Goal: Transaction & Acquisition: Purchase product/service

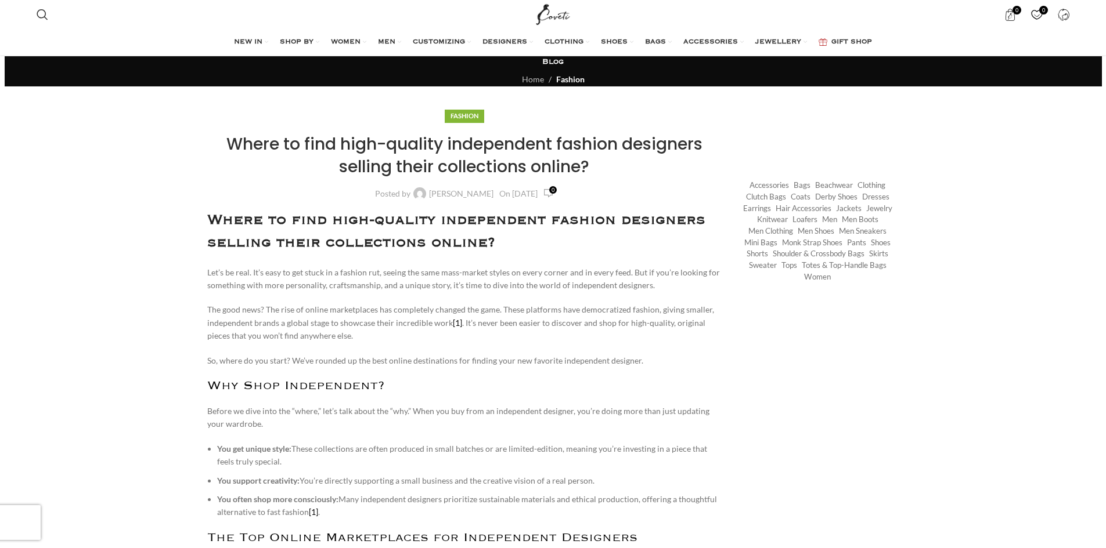
scroll to position [174, 0]
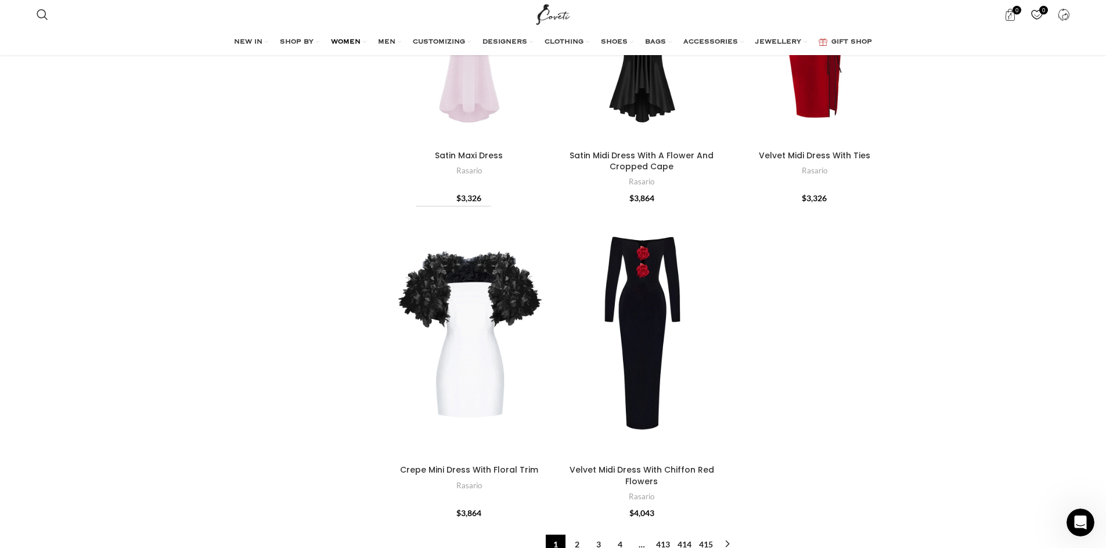
scroll to position [4701, 0]
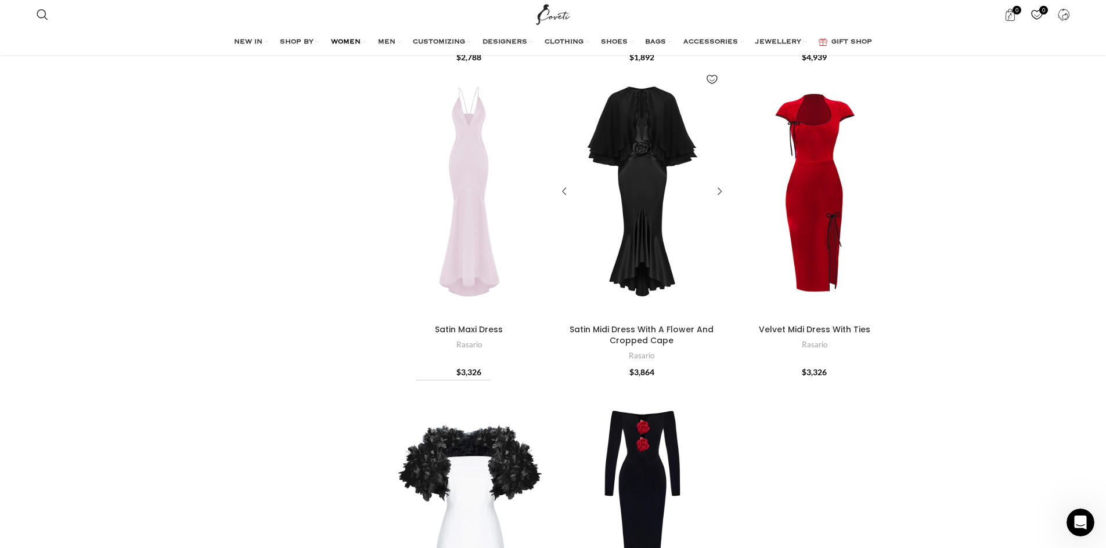
click at [663, 162] on div "Satin Midi Dress With A Flower And Cropped Cape" at bounding box center [662, 192] width 42 height 254
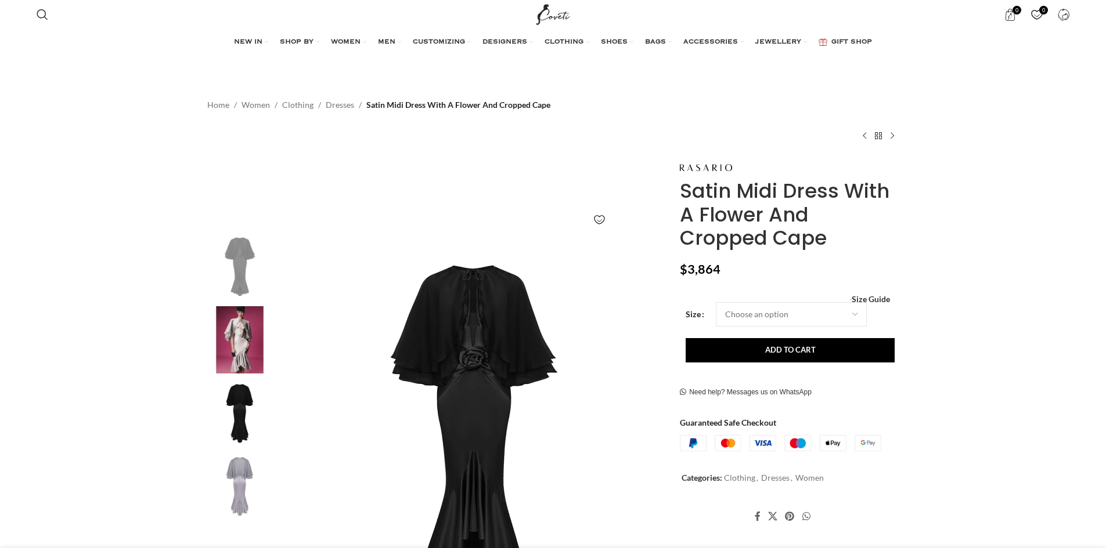
scroll to position [174, 0]
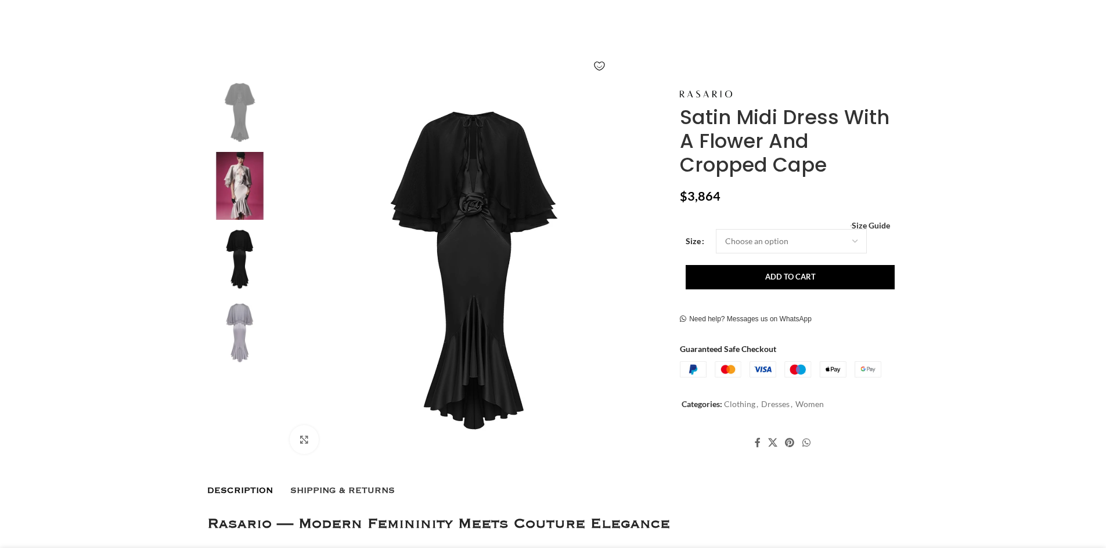
click at [244, 192] on img at bounding box center [239, 186] width 71 height 68
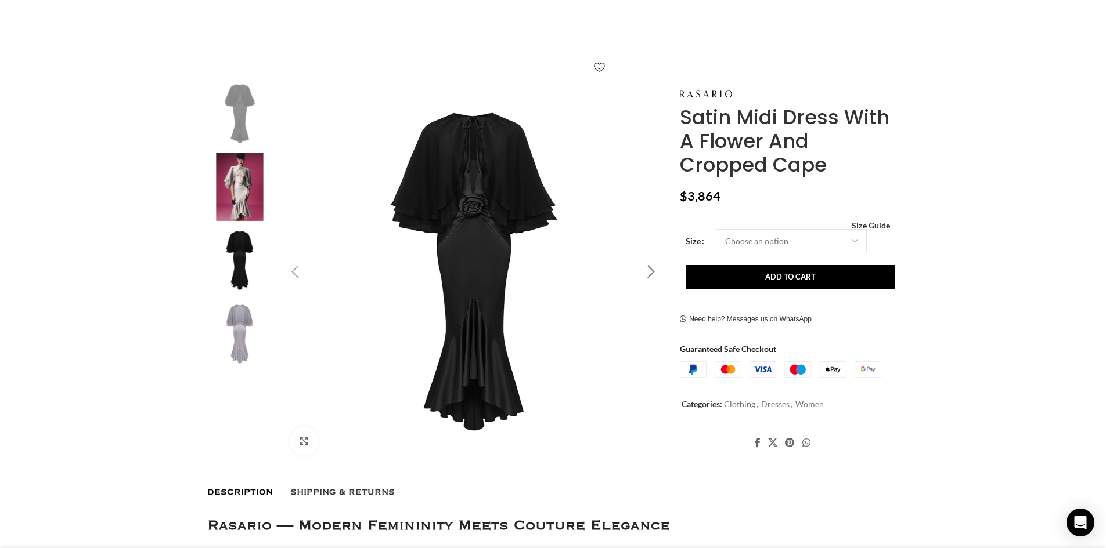
click at [641, 269] on div "Next slide" at bounding box center [650, 272] width 29 height 29
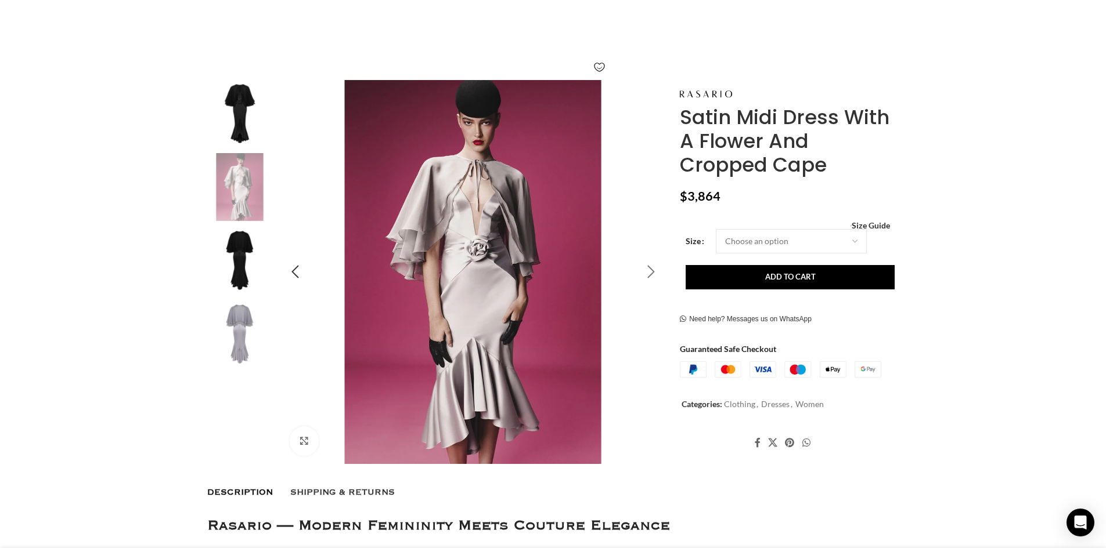
click at [641, 269] on div "Next slide" at bounding box center [650, 272] width 29 height 29
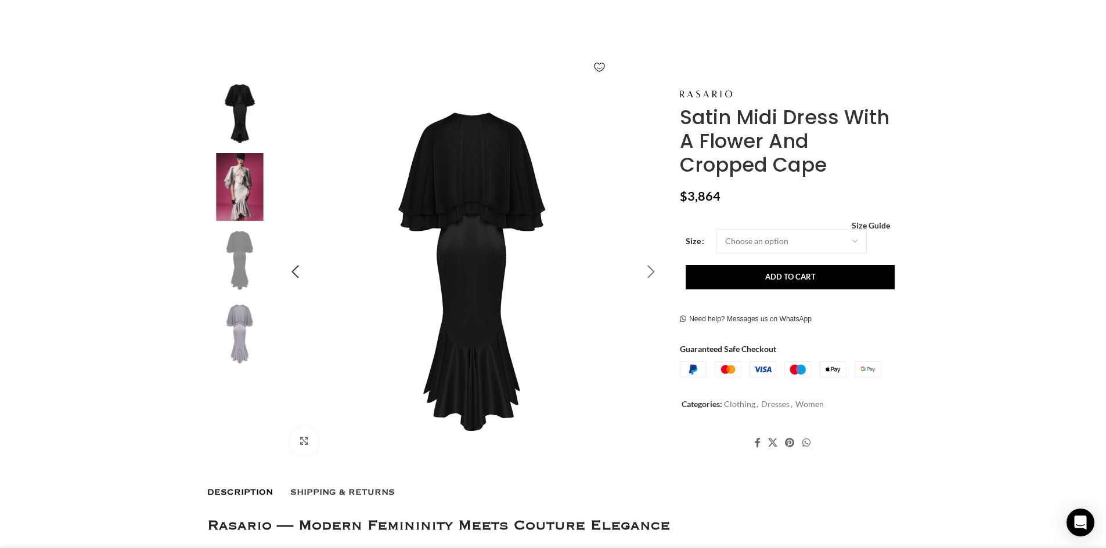
click at [641, 269] on div "Next slide" at bounding box center [650, 272] width 29 height 29
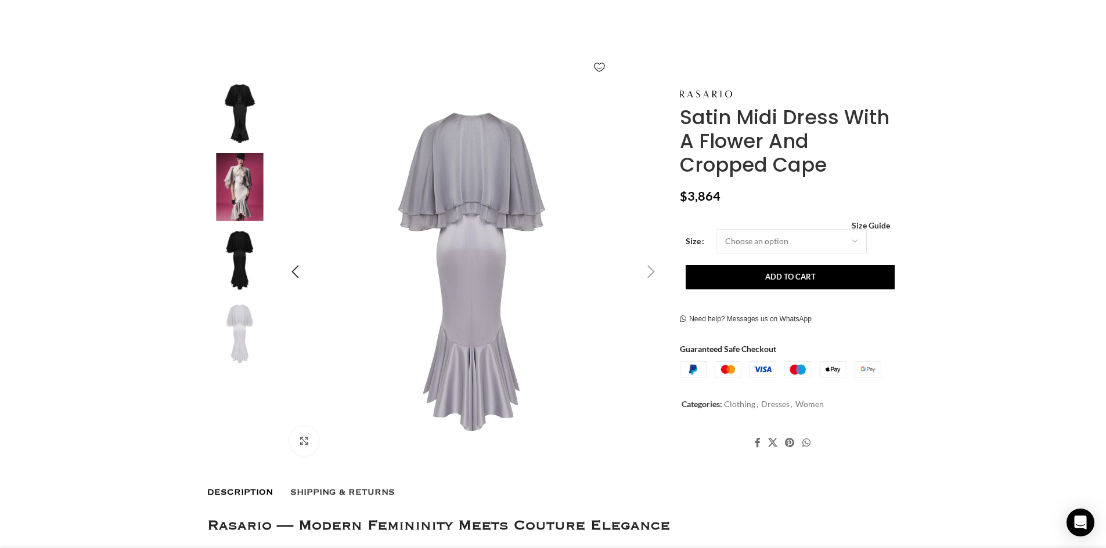
click at [641, 269] on div "Next slide" at bounding box center [650, 272] width 29 height 29
click at [293, 268] on div "Previous slide" at bounding box center [295, 272] width 29 height 29
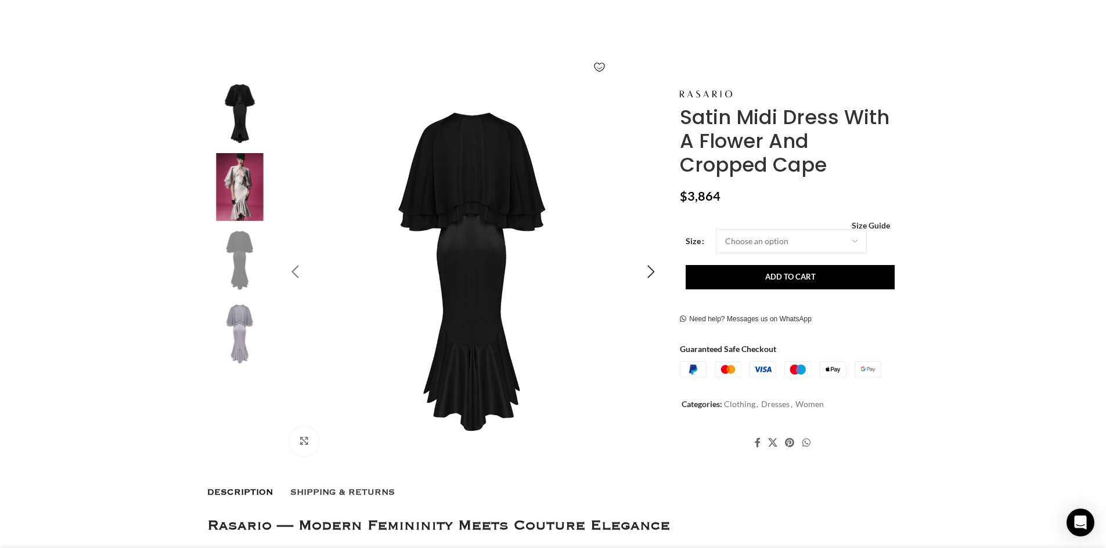
click at [293, 268] on div "Previous slide" at bounding box center [295, 272] width 29 height 29
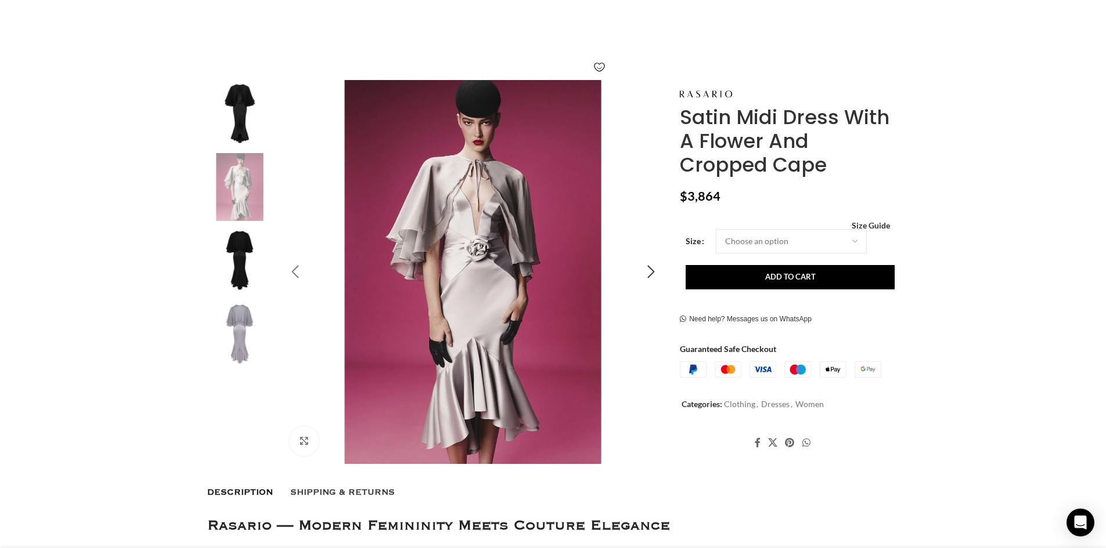
click at [287, 272] on div "Previous slide" at bounding box center [295, 272] width 29 height 29
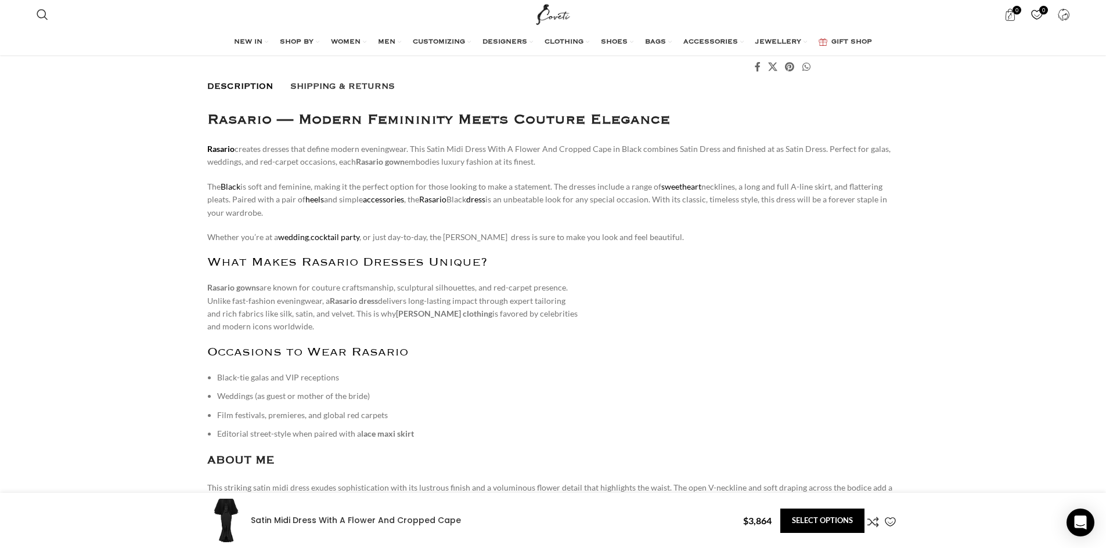
scroll to position [464, 0]
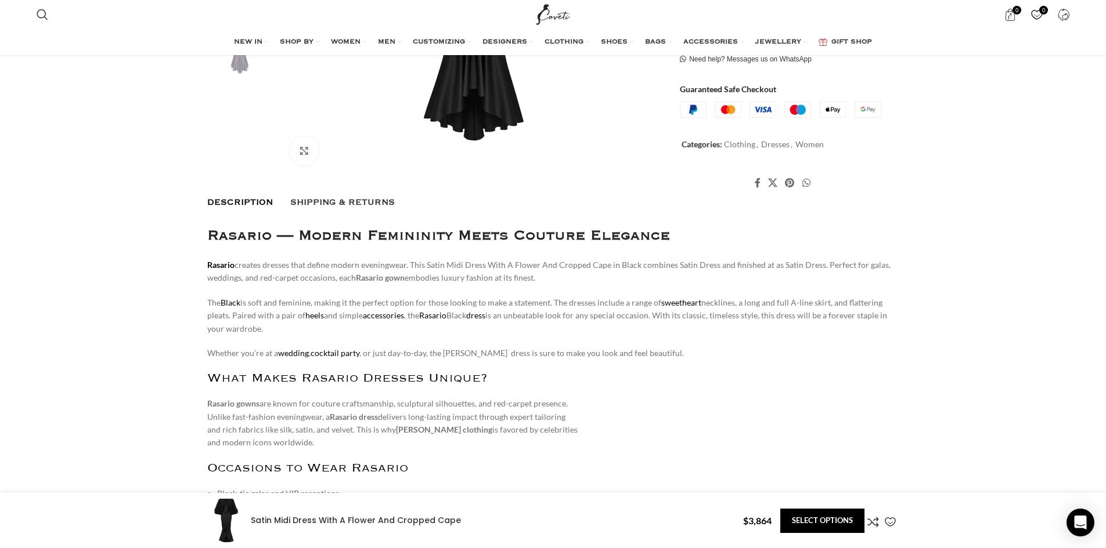
click at [257, 201] on span "Description" at bounding box center [240, 202] width 66 height 9
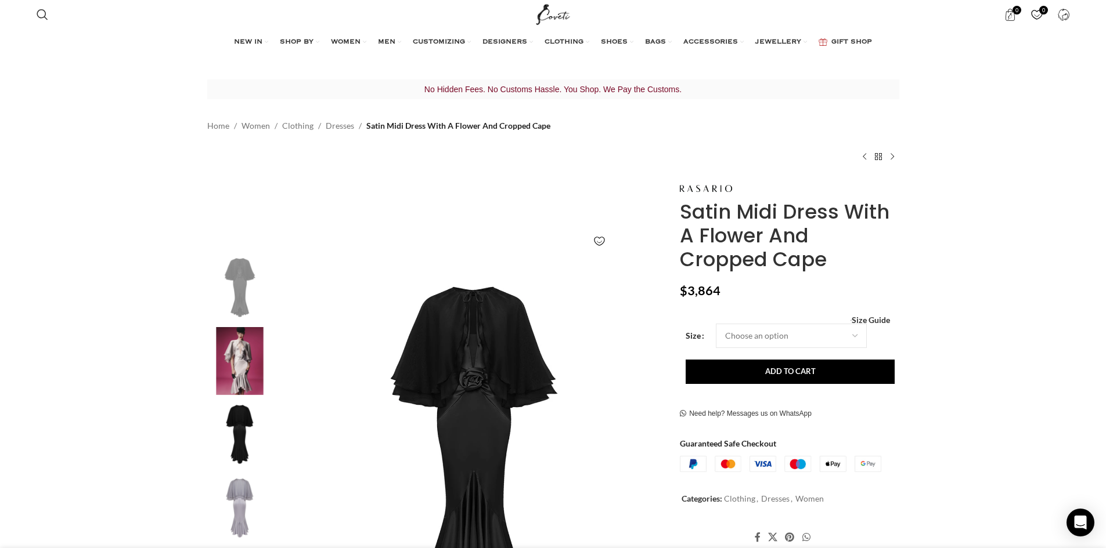
scroll to position [0, 489]
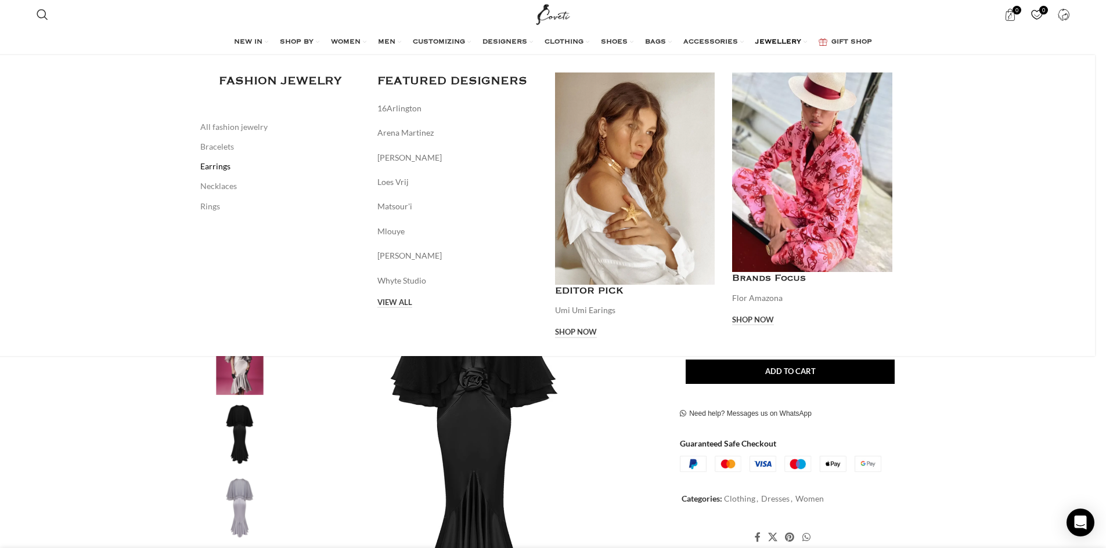
click at [232, 163] on link "Earrings" at bounding box center [280, 167] width 160 height 20
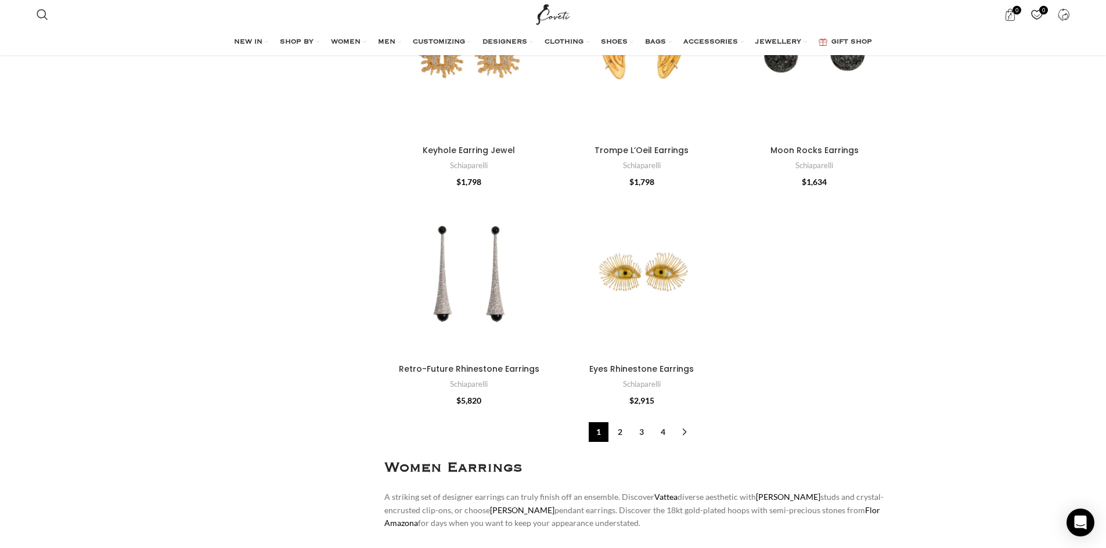
scroll to position [4295, 0]
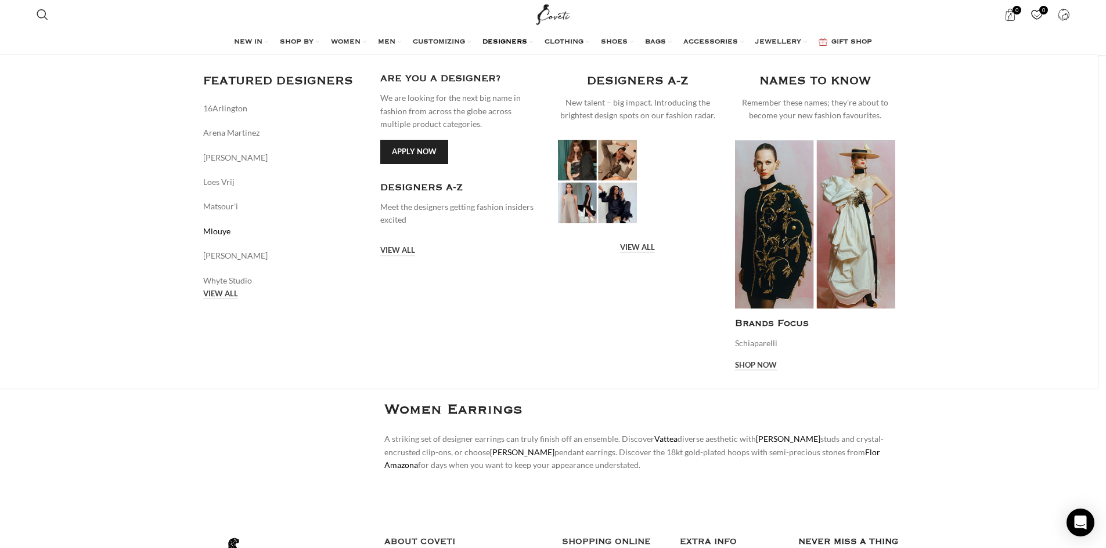
click at [225, 232] on link "Mlouye" at bounding box center [283, 231] width 160 height 13
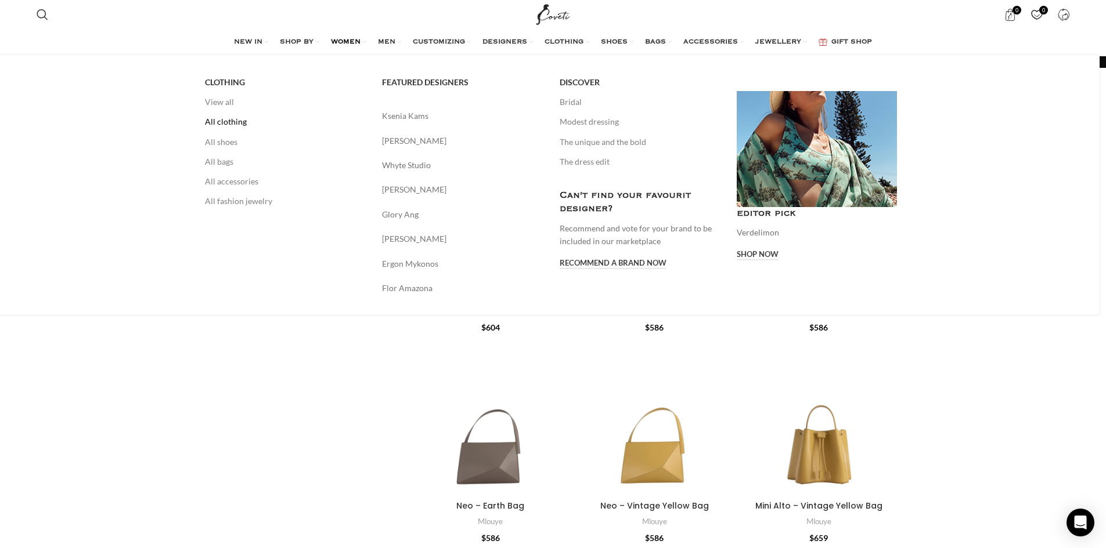
click at [230, 120] on link "All clothing" at bounding box center [285, 122] width 160 height 20
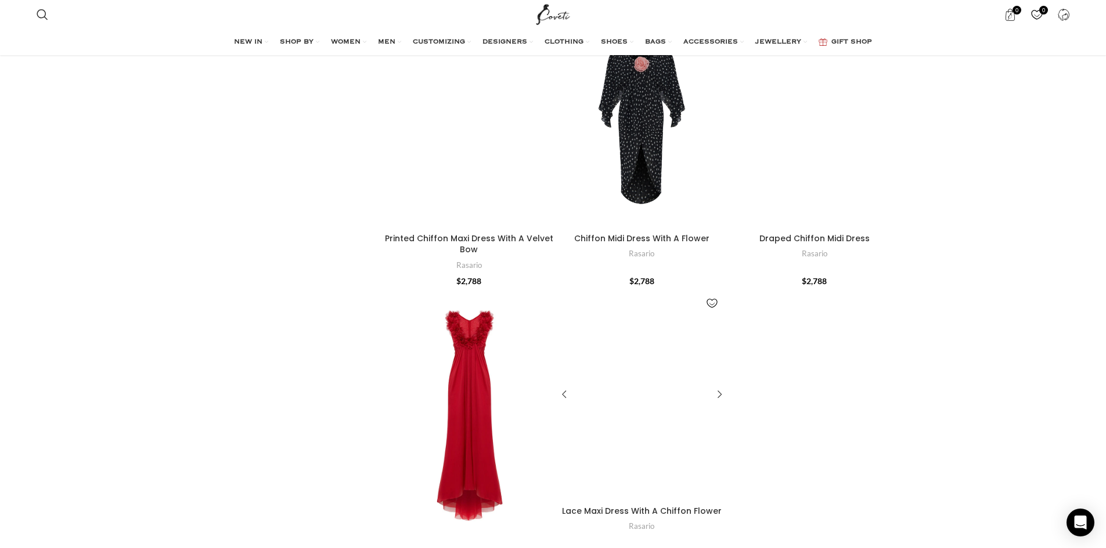
scroll to position [2496, 0]
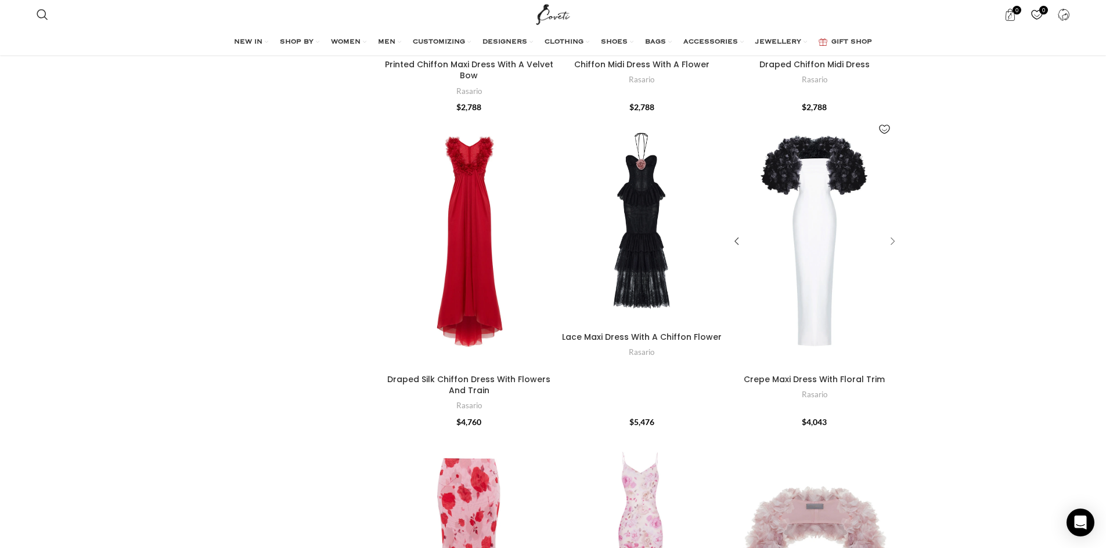
click at [897, 233] on div "Crepe Maxi Dress With Floral Trim" at bounding box center [890, 241] width 17 height 17
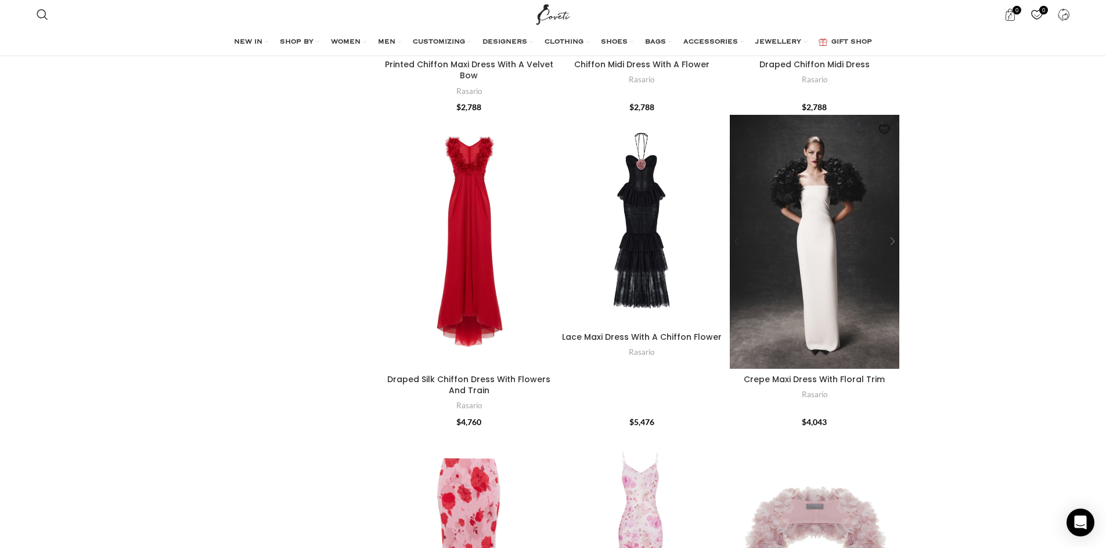
click at [897, 233] on div "Crepe Maxi Dress With Floral Trim" at bounding box center [890, 241] width 17 height 17
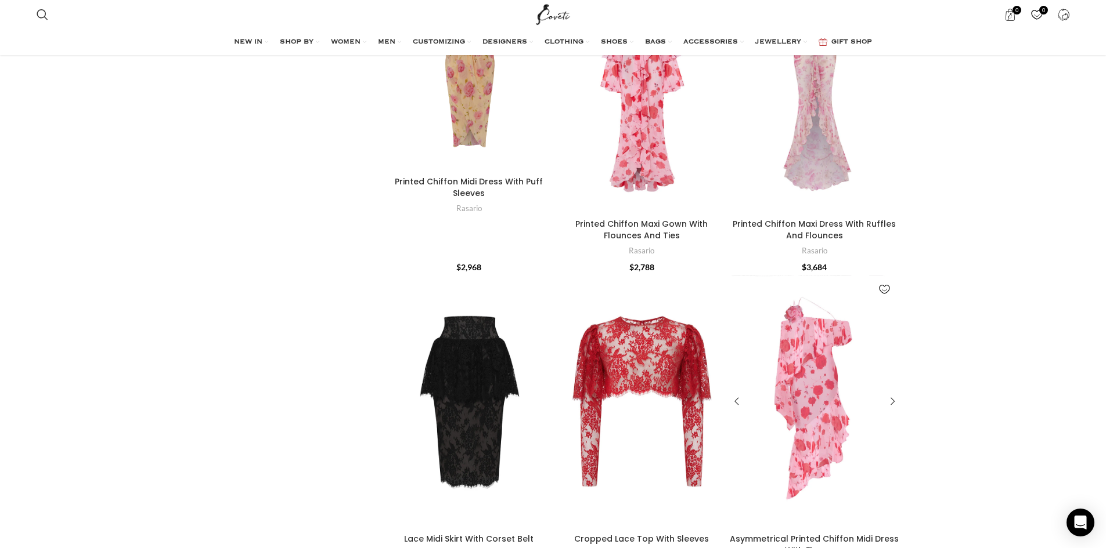
scroll to position [4063, 0]
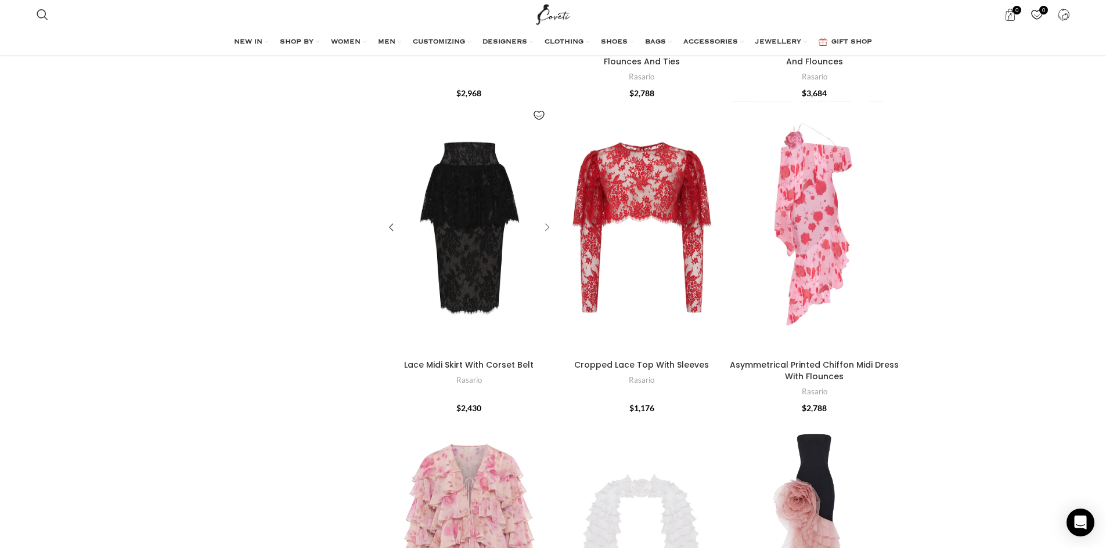
click at [547, 219] on div "Lace Midi Skirt With Corset Belt" at bounding box center [544, 227] width 17 height 17
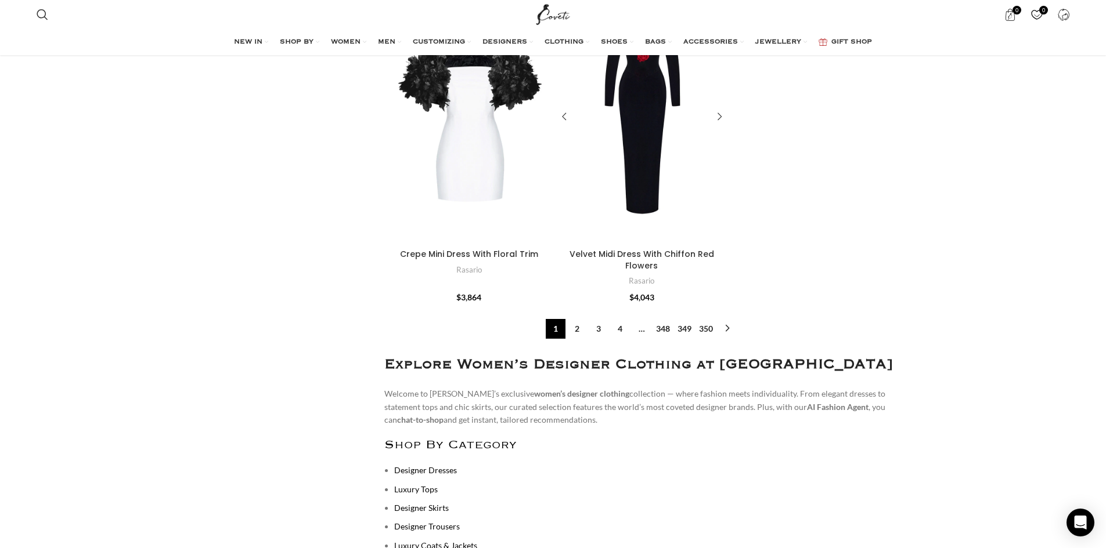
scroll to position [4934, 0]
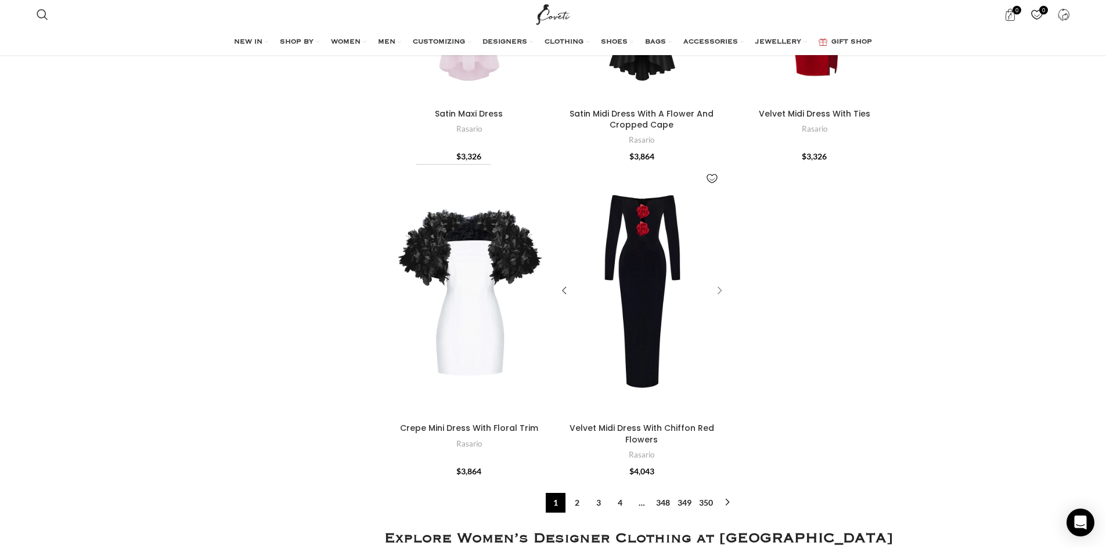
click at [721, 283] on div "Velvet Midi Dress With Chiffon Red Flowers" at bounding box center [717, 291] width 17 height 17
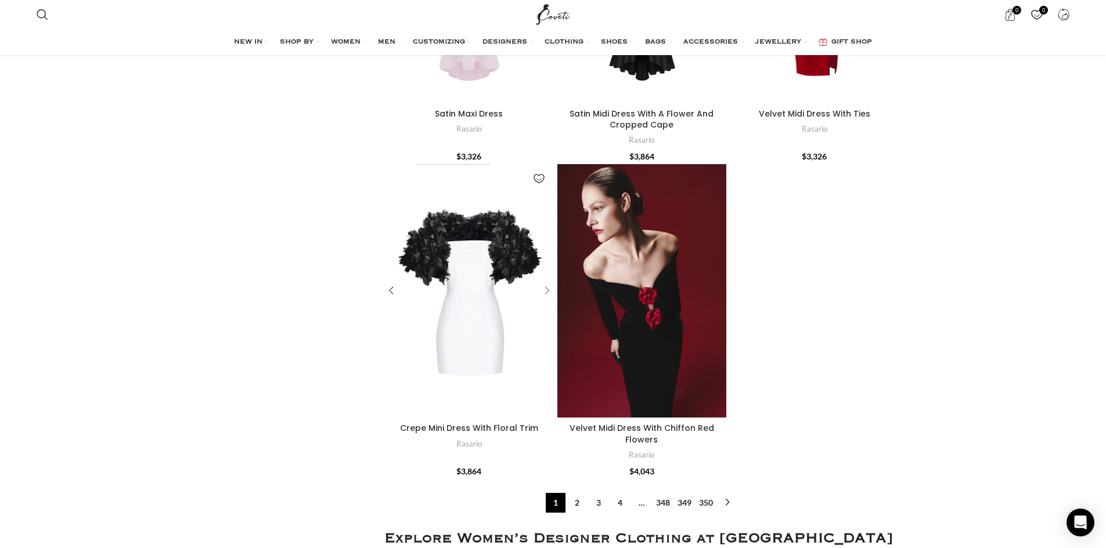
click at [549, 283] on div "Crepe Mini Dress With Floral Trim" at bounding box center [544, 291] width 17 height 17
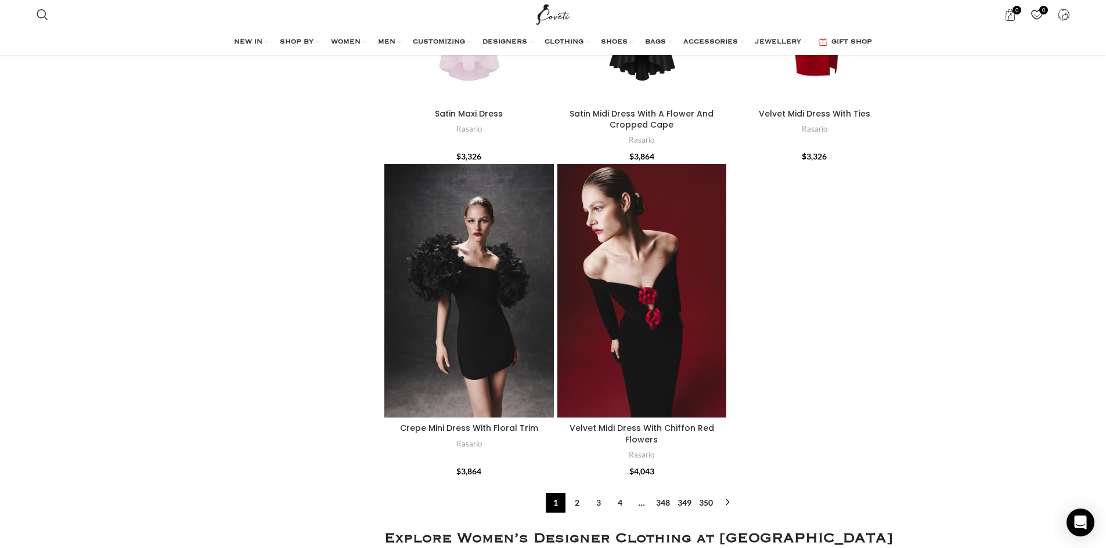
click at [538, 12] on img "Site logo" at bounding box center [552, 14] width 39 height 29
